Goal: Task Accomplishment & Management: Complete application form

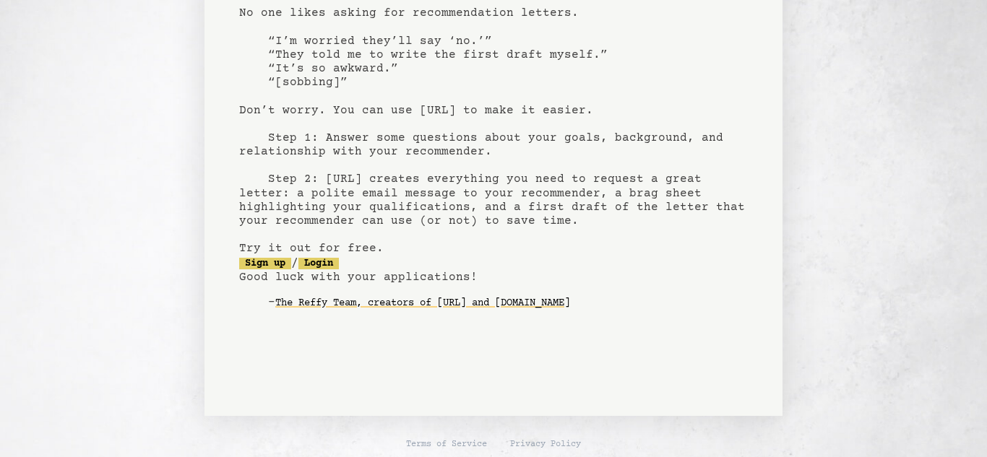
scroll to position [131, 0]
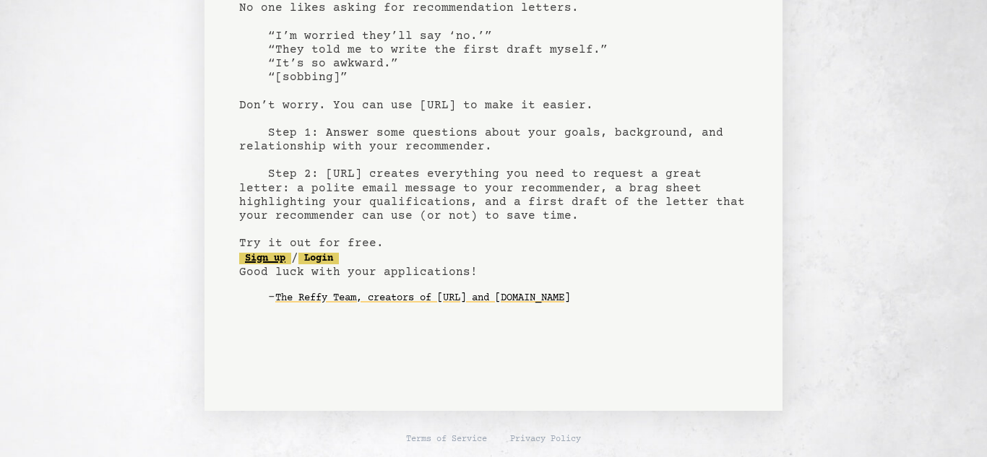
click at [270, 256] on link "Sign up" at bounding box center [265, 259] width 52 height 12
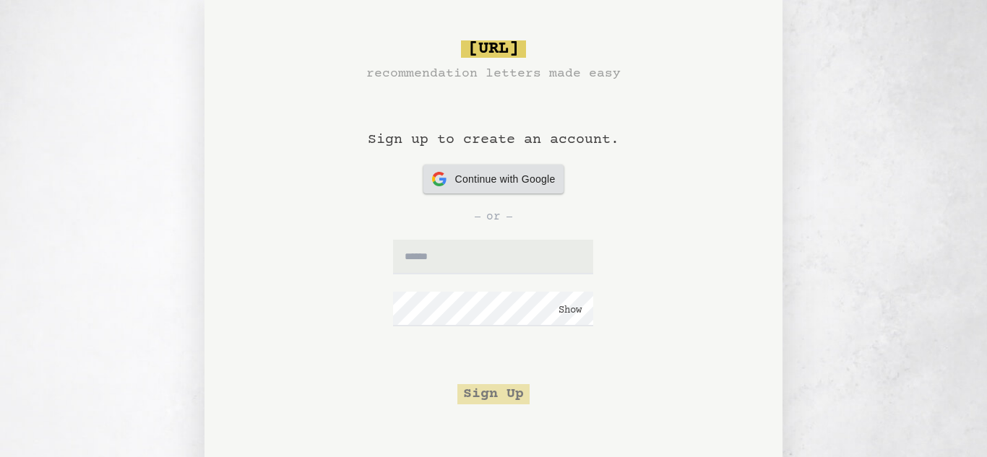
click at [496, 169] on div "Continue with Google Continue with Google" at bounding box center [494, 179] width 124 height 29
click at [469, 176] on span "Continue with Google" at bounding box center [505, 179] width 100 height 15
click at [449, 250] on input "text" at bounding box center [493, 257] width 200 height 35
type input "**********"
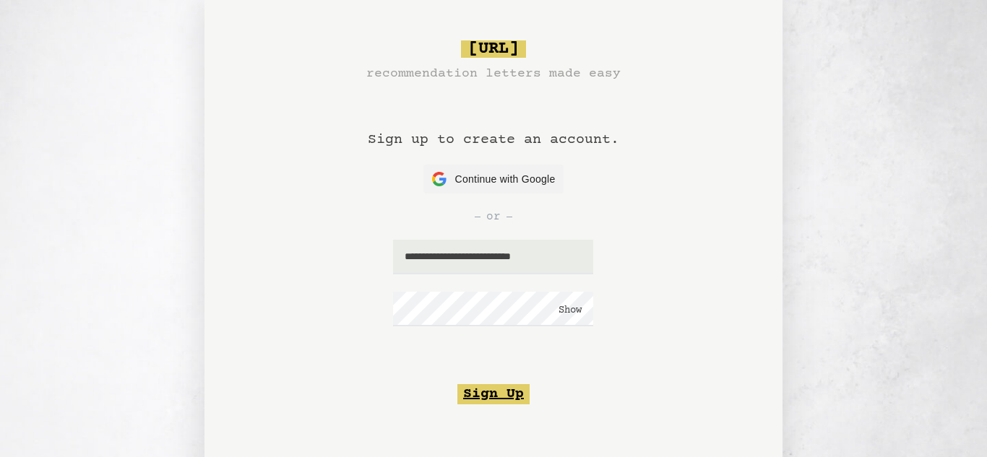
click at [512, 395] on button "Sign Up" at bounding box center [493, 394] width 72 height 20
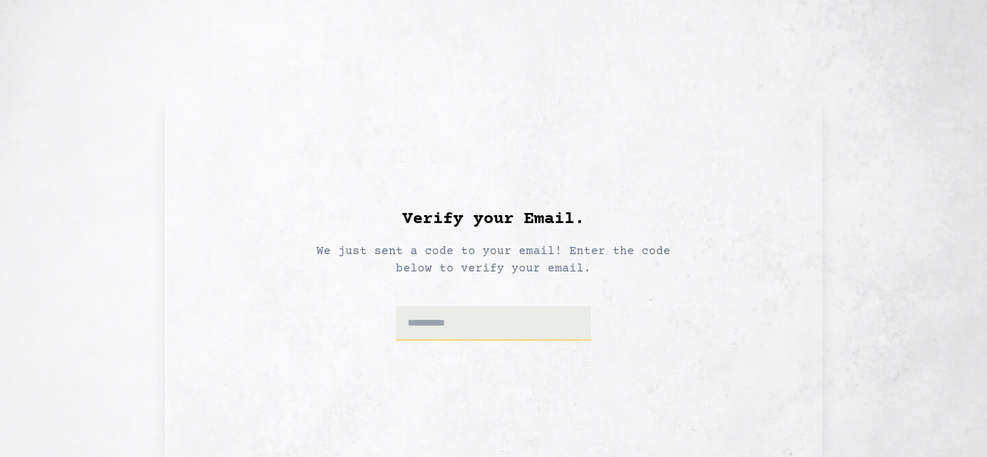
click at [490, 317] on input at bounding box center [494, 323] width 196 height 35
type input "******"
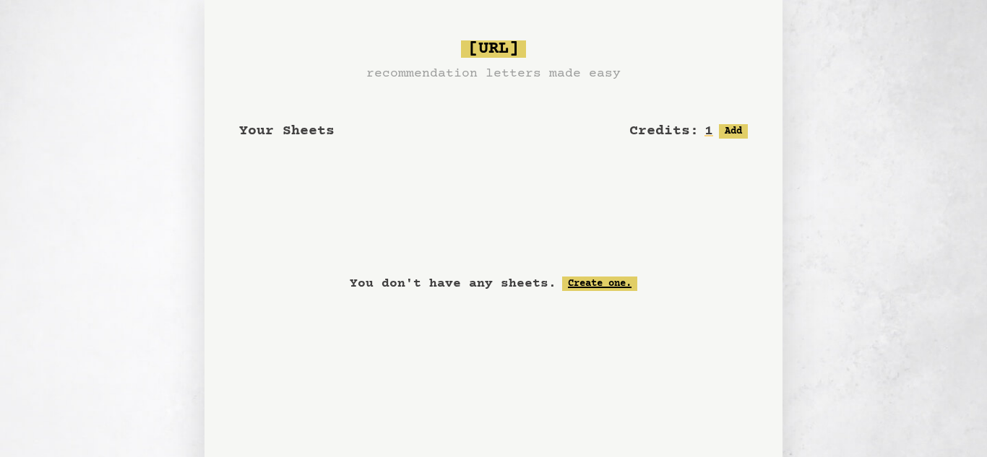
click at [615, 284] on link "Create one." at bounding box center [599, 284] width 75 height 14
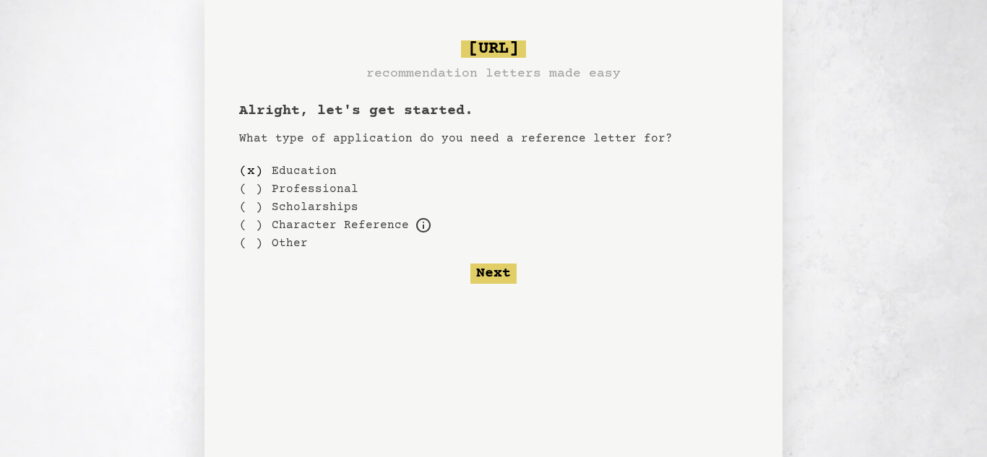
click at [332, 205] on label "Scholarships" at bounding box center [315, 207] width 87 height 17
click at [254, 169] on div "( x )" at bounding box center [251, 171] width 24 height 18
click at [501, 281] on button "Next" at bounding box center [493, 274] width 46 height 20
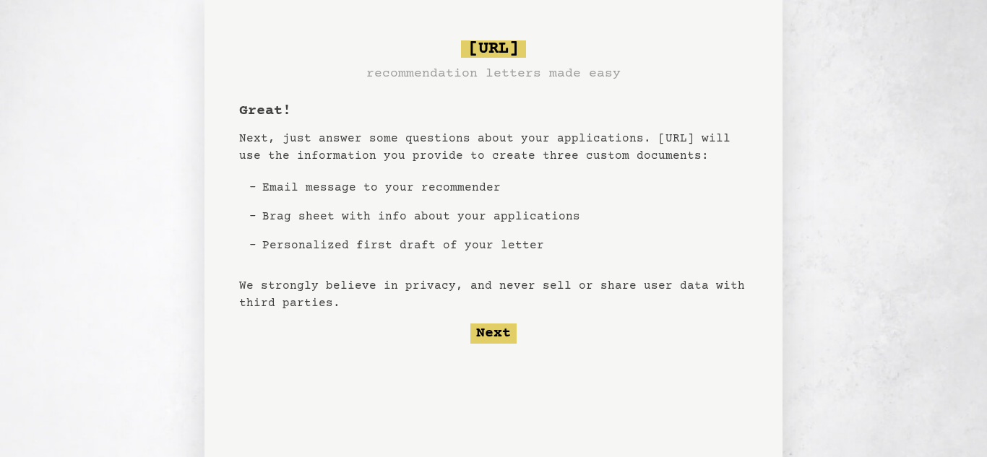
click at [425, 183] on li "Email message to your recommender" at bounding box center [420, 187] width 329 height 29
click at [486, 337] on button "Next" at bounding box center [493, 334] width 46 height 20
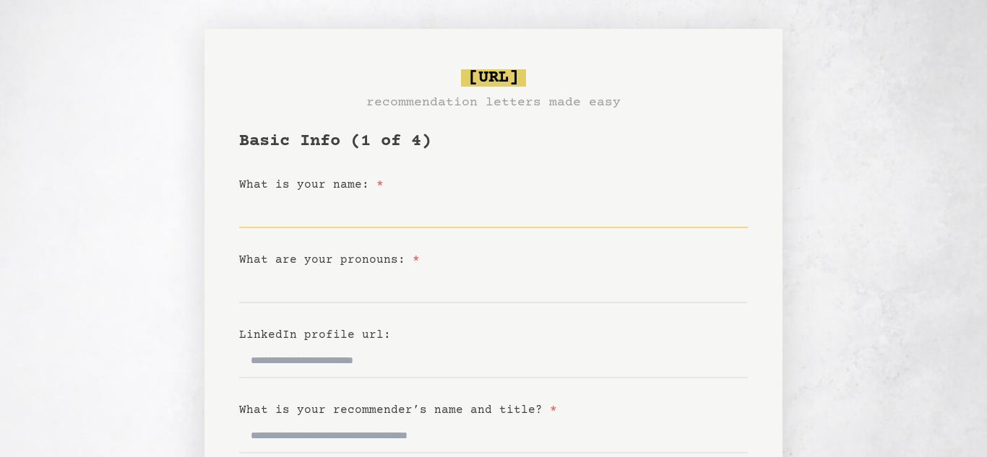
click at [326, 206] on input "What is your name: *" at bounding box center [493, 211] width 509 height 35
type input "*********"
click at [254, 287] on input "What are your pronouns: *" at bounding box center [493, 286] width 509 height 35
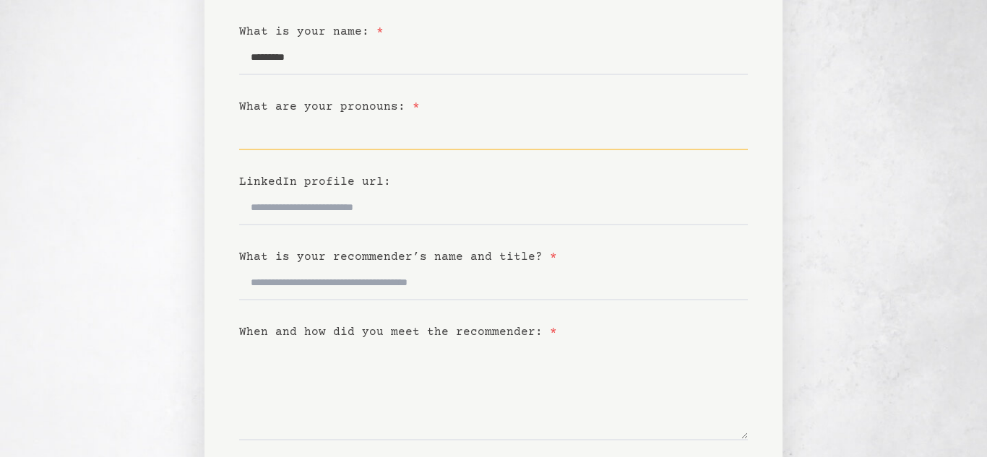
scroll to position [161, 0]
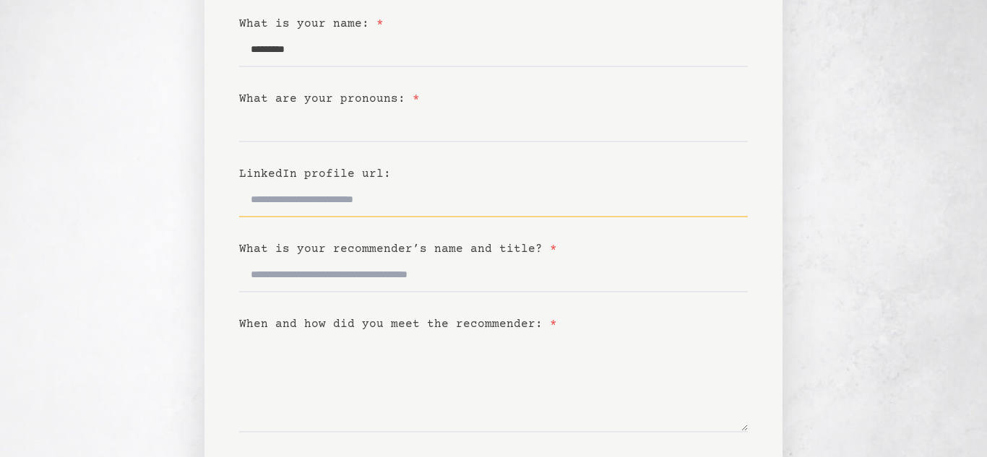
click at [368, 196] on input "LinkedIn profile url:" at bounding box center [493, 200] width 509 height 35
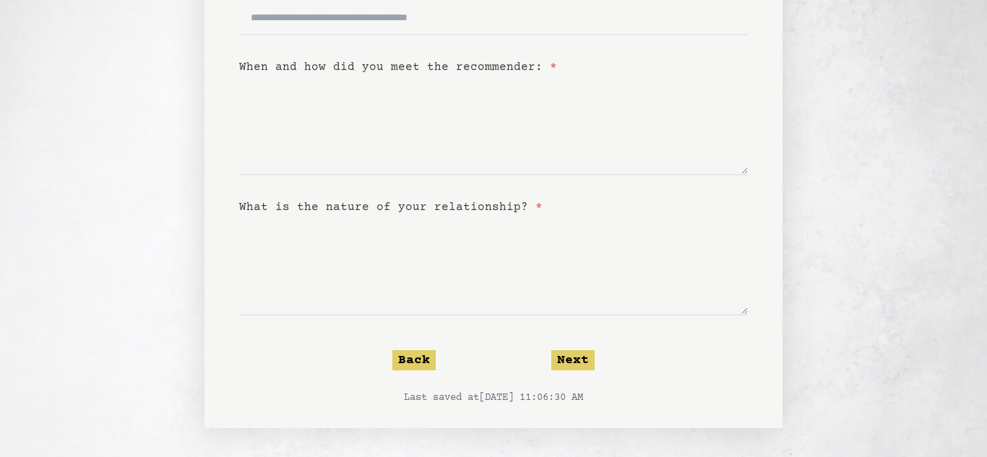
scroll to position [0, 0]
